Goal: Transaction & Acquisition: Download file/media

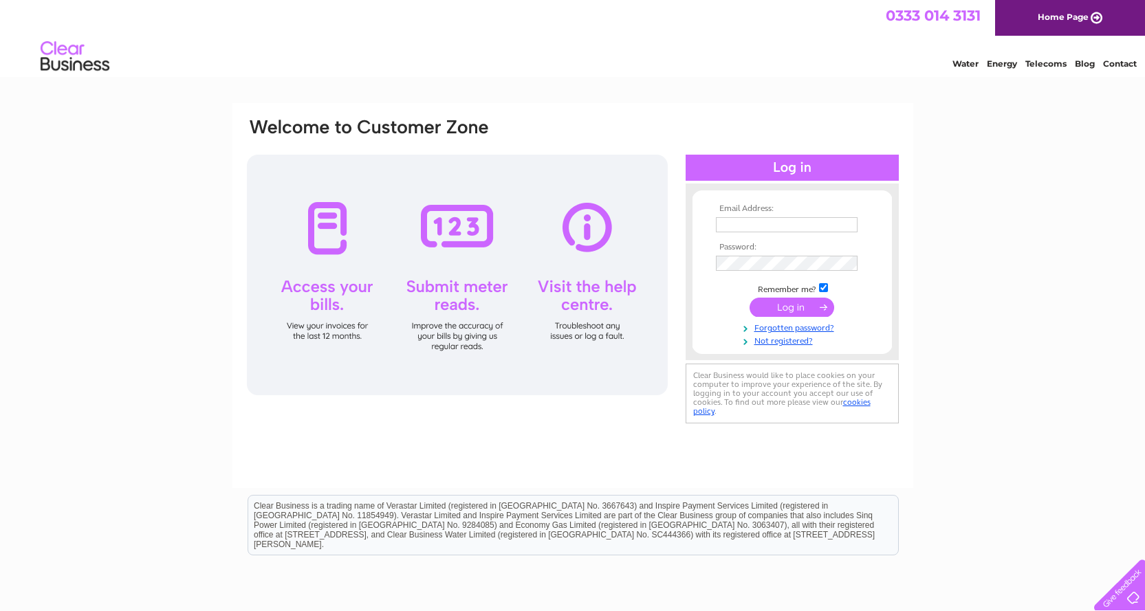
type input "steviebikeboy@hotmail.com"
click at [786, 305] on input "submit" at bounding box center [792, 307] width 85 height 19
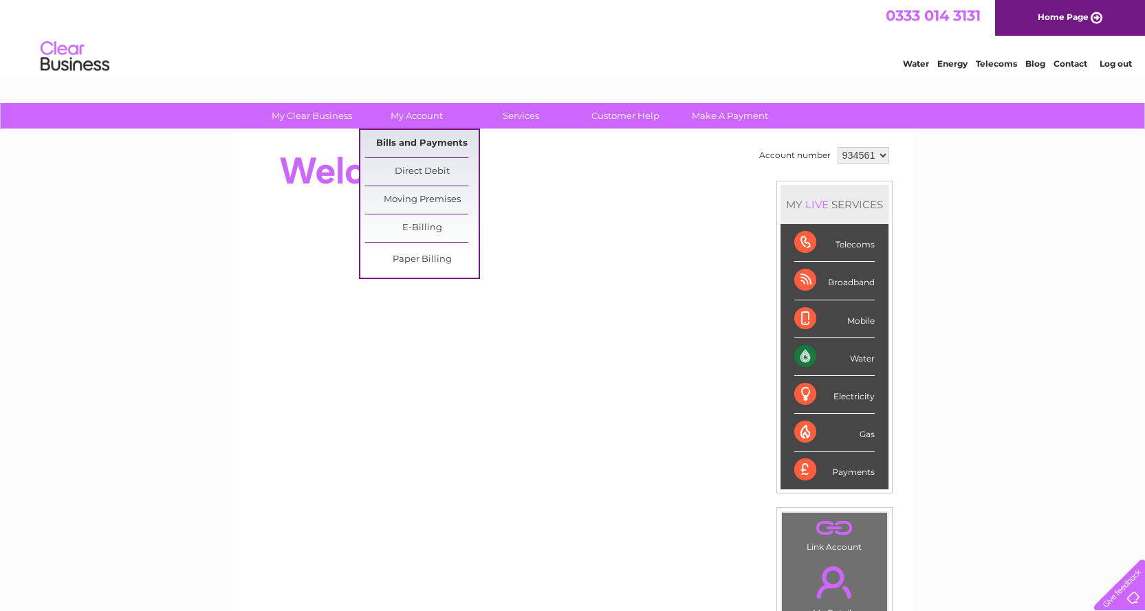
click at [408, 144] on link "Bills and Payments" at bounding box center [421, 144] width 113 height 28
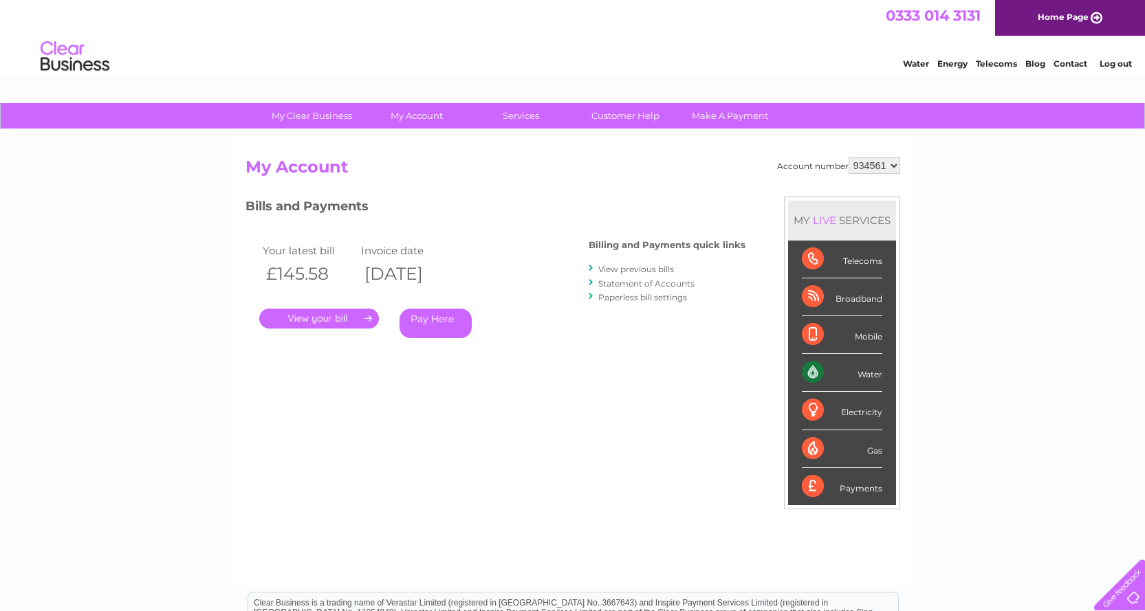
click at [633, 271] on link "View previous bills" at bounding box center [636, 269] width 76 height 10
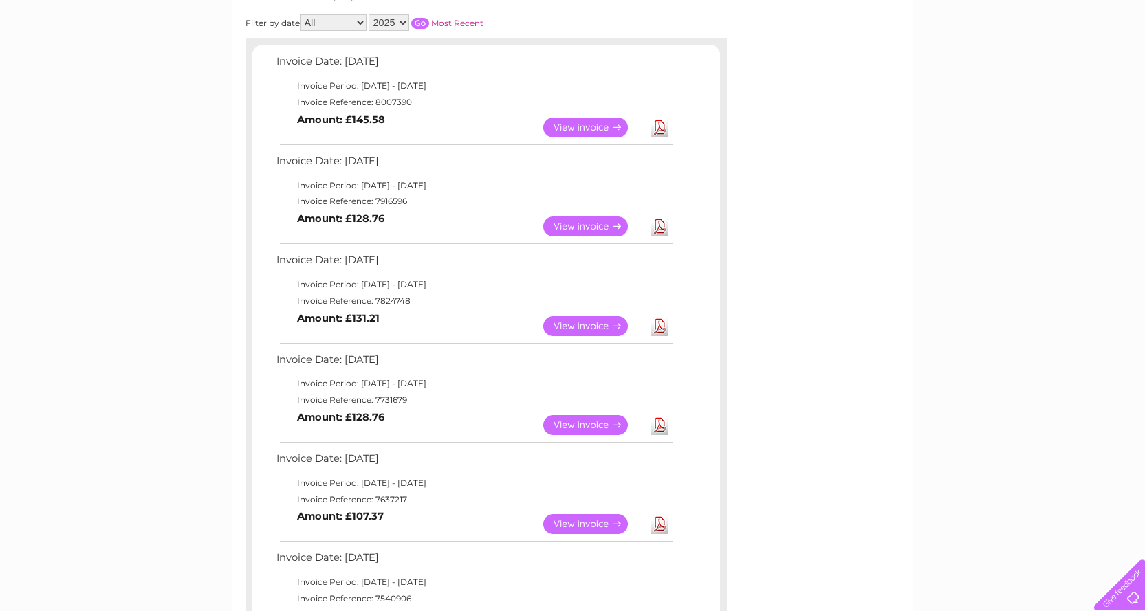
scroll to position [275, 0]
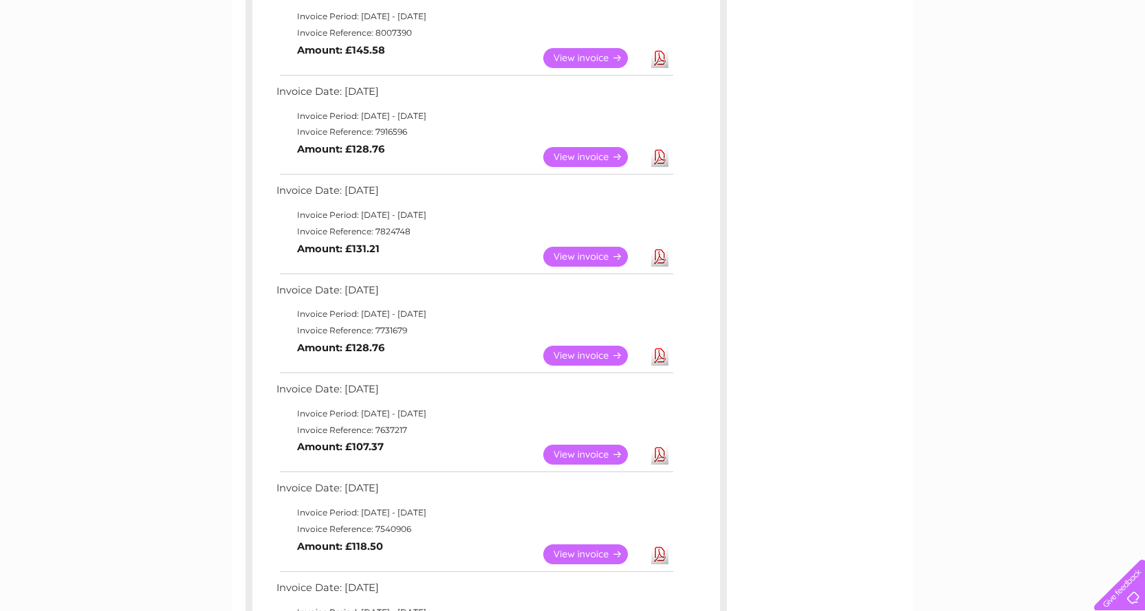
click at [597, 360] on link "View" at bounding box center [593, 356] width 101 height 20
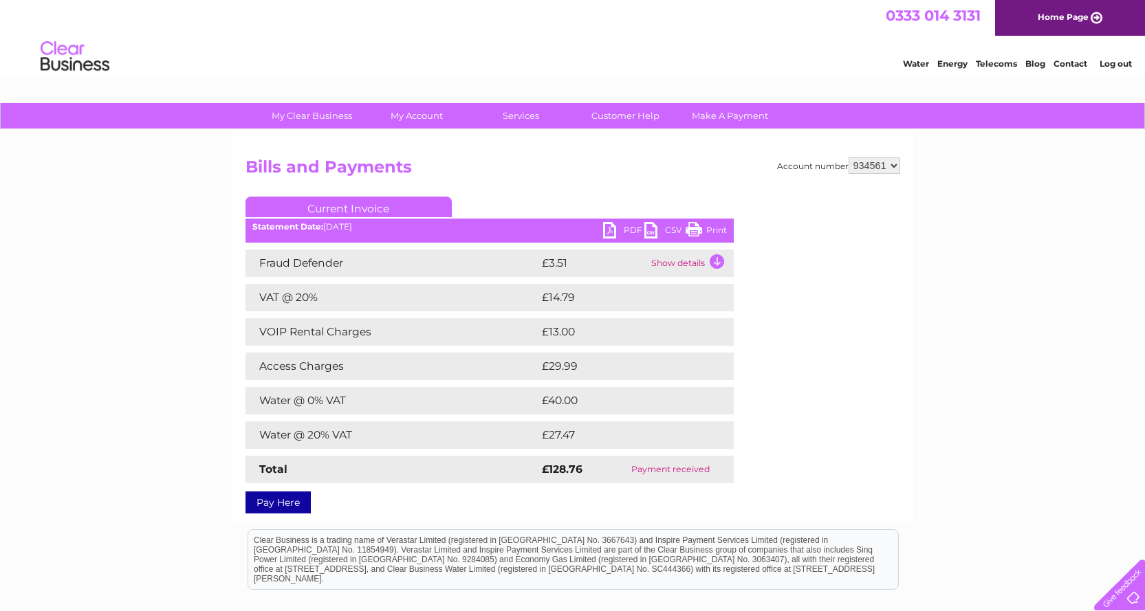
click at [622, 232] on link "PDF" at bounding box center [623, 232] width 41 height 20
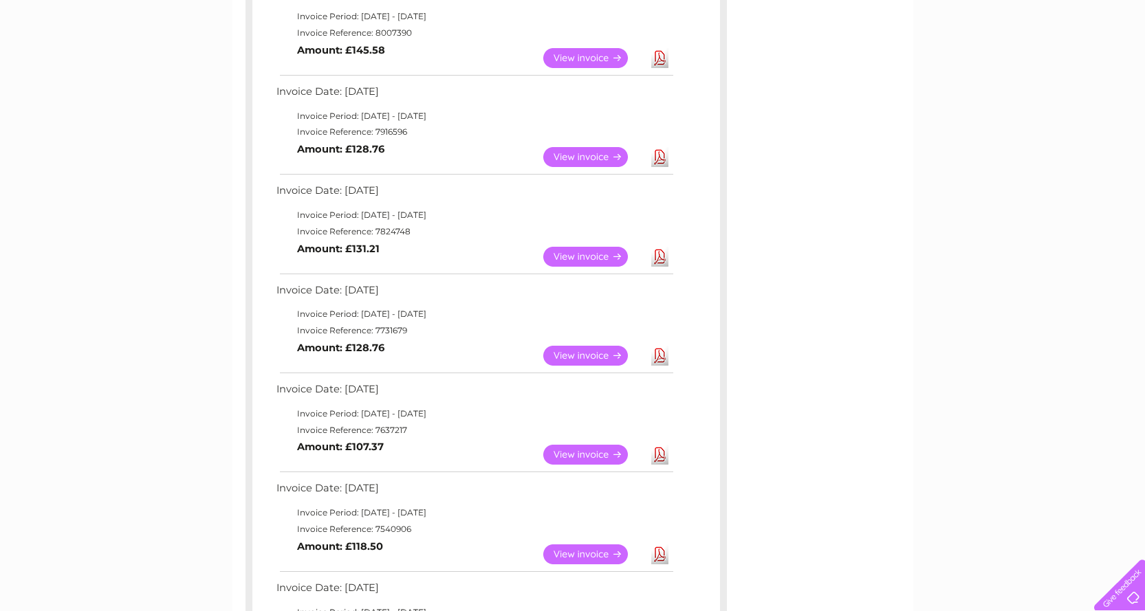
click at [596, 255] on link "View" at bounding box center [593, 257] width 101 height 20
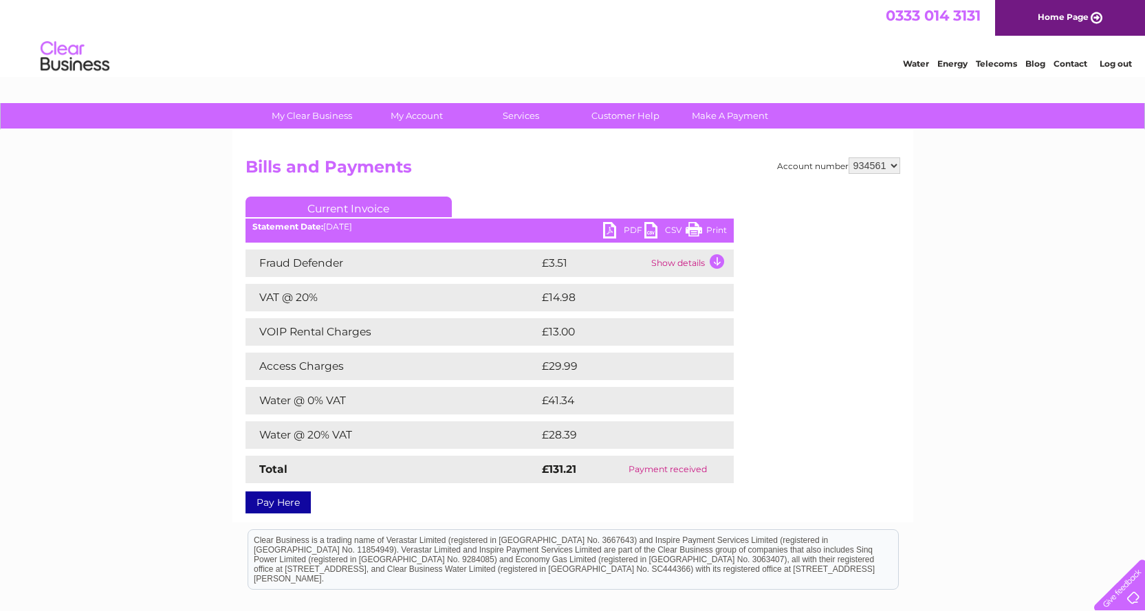
click at [624, 230] on link "PDF" at bounding box center [623, 232] width 41 height 20
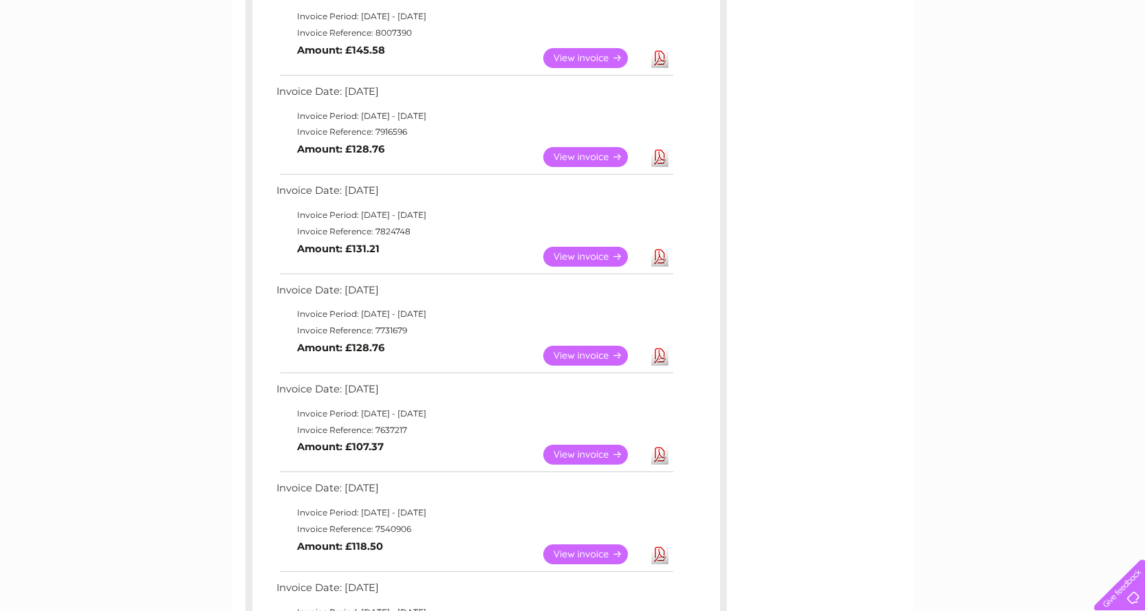
click at [662, 162] on link "Download" at bounding box center [659, 157] width 17 height 20
click at [658, 63] on link "Download" at bounding box center [659, 58] width 17 height 20
